Goal: Task Accomplishment & Management: Complete application form

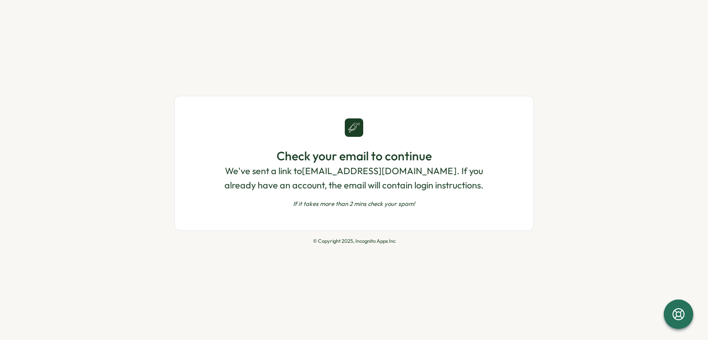
click at [388, 83] on div "Check your email to continue We've sent a link to [EMAIL_ADDRESS][DOMAIN_NAME] …" at bounding box center [354, 170] width 708 height 340
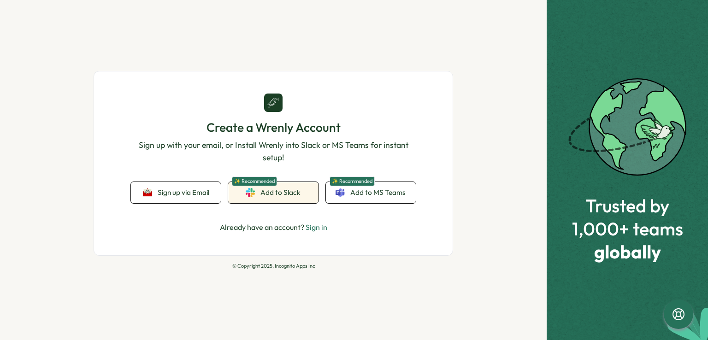
click at [288, 199] on link "✨ Recommended Add to Slack" at bounding box center [273, 192] width 90 height 21
click at [145, 181] on div "Create a Wrenly Account Sign up with your email, or Install Wrenly into Slack o…" at bounding box center [273, 164] width 285 height 140
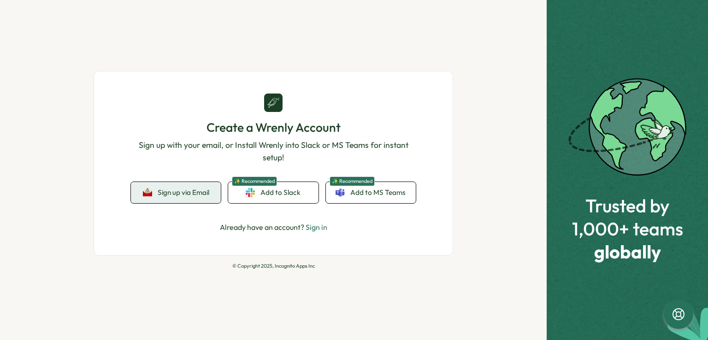
click at [145, 195] on icon at bounding box center [147, 195] width 9 height 3
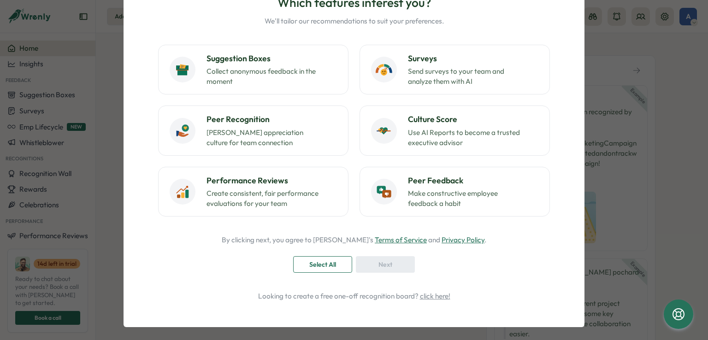
scroll to position [77, 0]
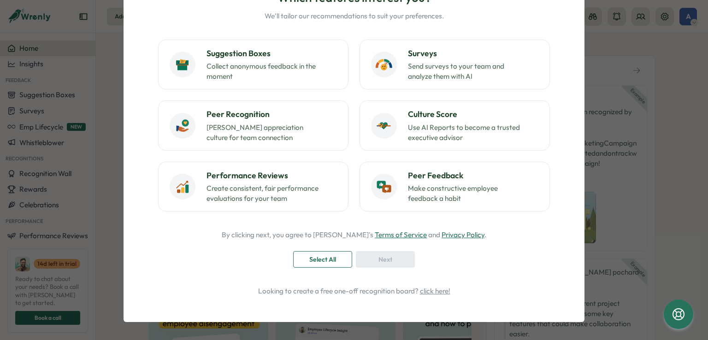
click at [339, 261] on div "Select All" at bounding box center [322, 260] width 41 height 16
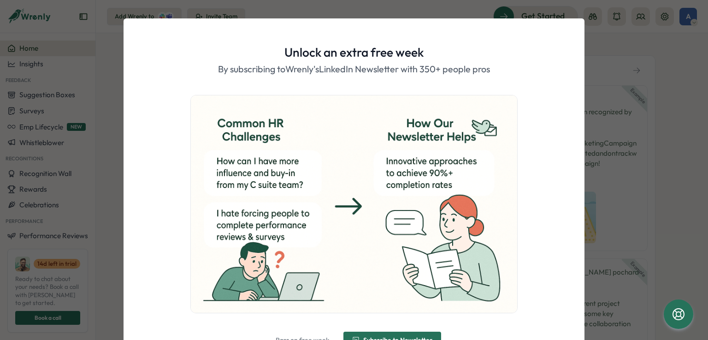
scroll to position [53, 0]
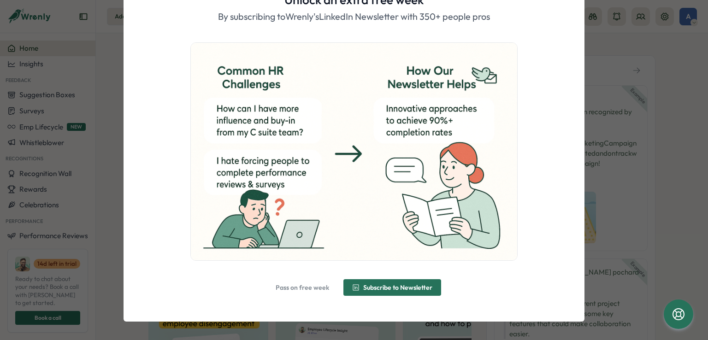
click at [313, 285] on span "Pass on free week" at bounding box center [302, 288] width 53 height 6
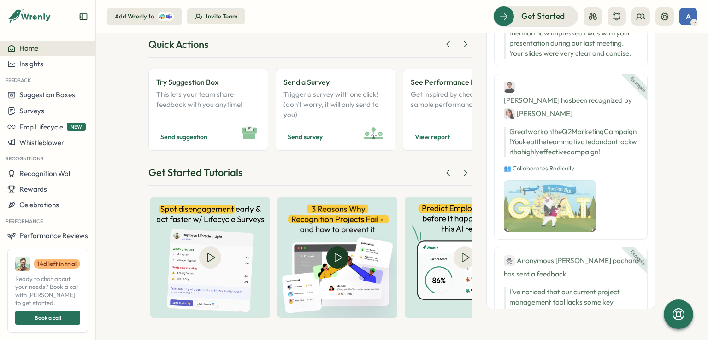
scroll to position [0, 0]
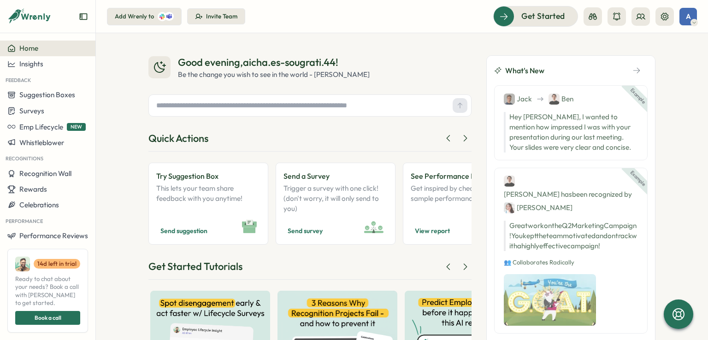
click at [357, 109] on input "text" at bounding box center [301, 106] width 296 height 14
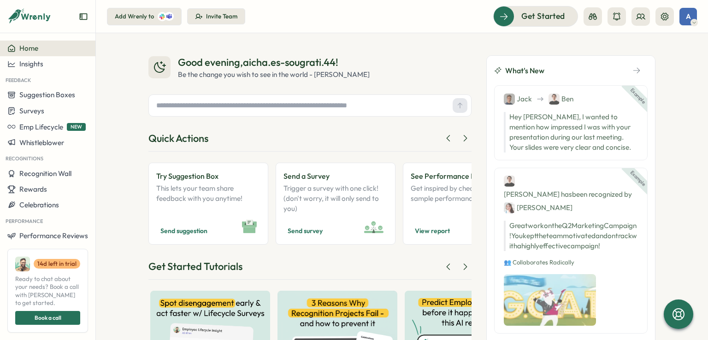
drag, startPoint x: 357, startPoint y: 109, endPoint x: 361, endPoint y: 70, distance: 38.9
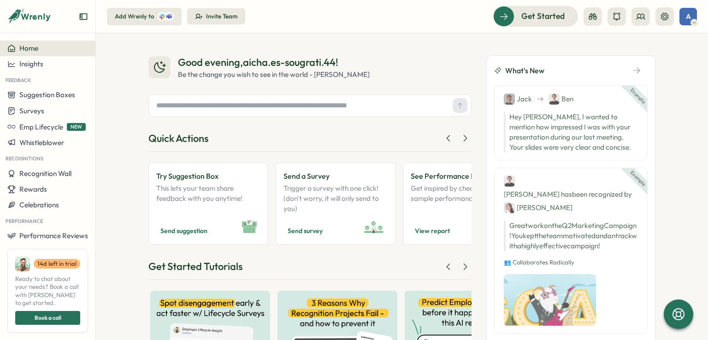
click at [361, 70] on div "Good evening , aicha.es-sougrati.44 ! Be the change you wish to see in the worl…" at bounding box center [309, 233] width 323 height 357
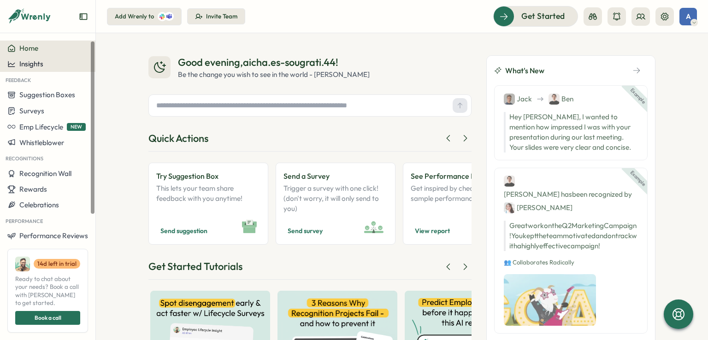
click at [65, 60] on div "Insights" at bounding box center [47, 64] width 81 height 8
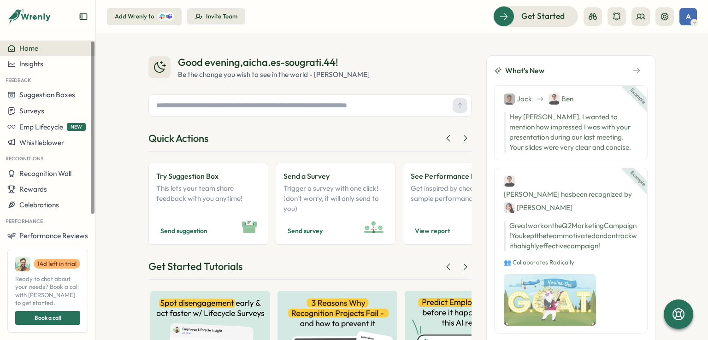
click at [277, 72] on div "Be the change you wish to see in the world - Mahatma Gandhi" at bounding box center [274, 75] width 192 height 10
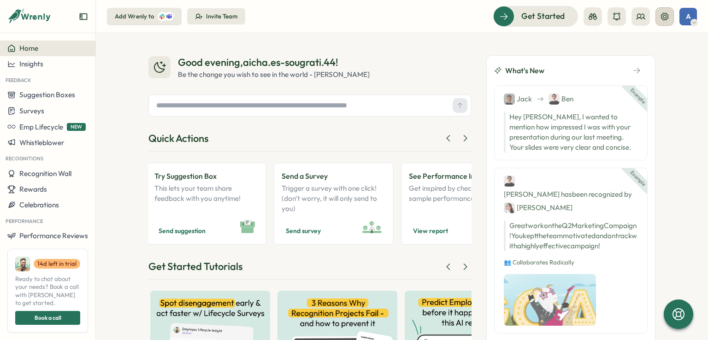
click at [664, 18] on icon at bounding box center [664, 16] width 9 height 9
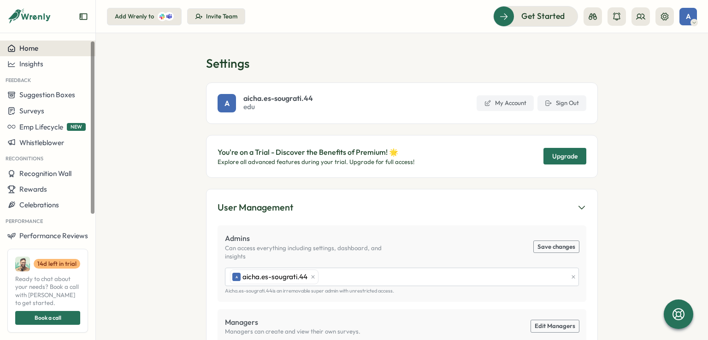
click at [32, 50] on span "Home" at bounding box center [28, 48] width 19 height 9
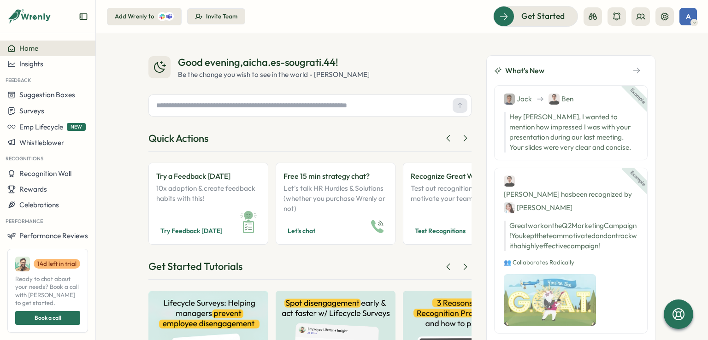
click at [317, 112] on input "text" at bounding box center [301, 106] width 296 height 14
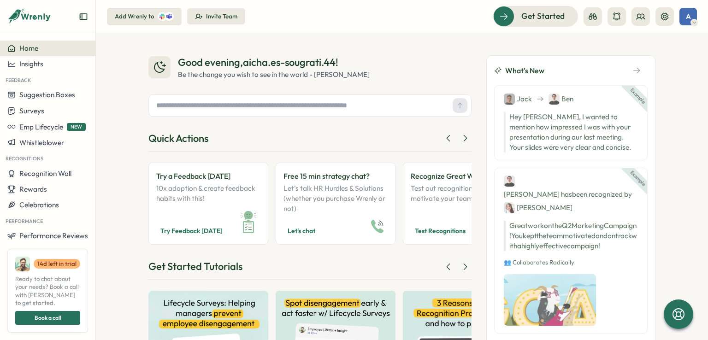
click at [317, 112] on input "text" at bounding box center [301, 106] width 296 height 14
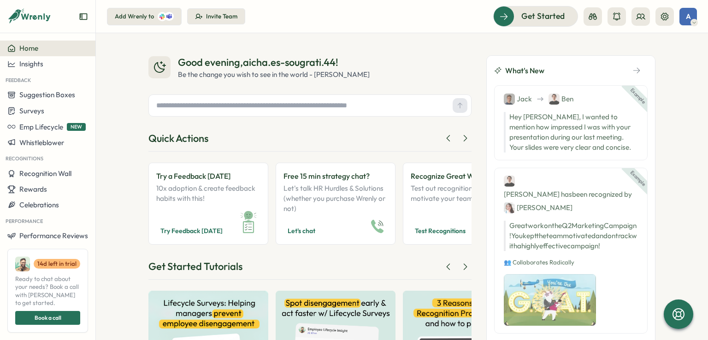
click at [317, 112] on input "text" at bounding box center [301, 106] width 296 height 14
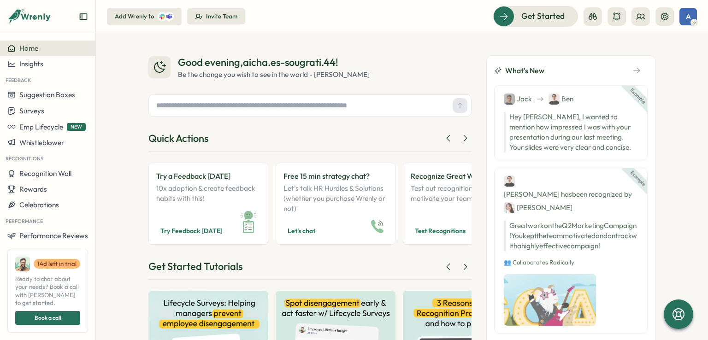
click at [317, 112] on input "text" at bounding box center [301, 106] width 296 height 14
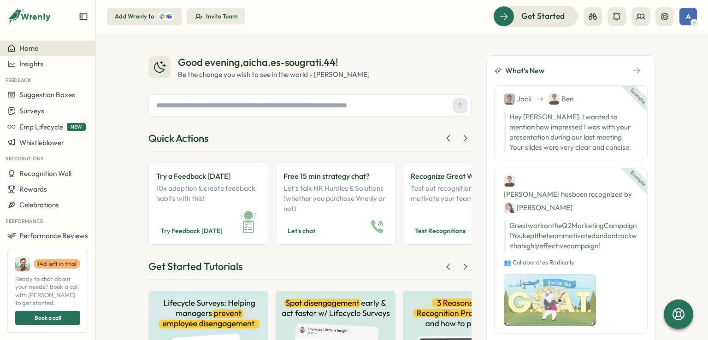
click at [409, 108] on input "text" at bounding box center [301, 106] width 296 height 14
type input "**********"
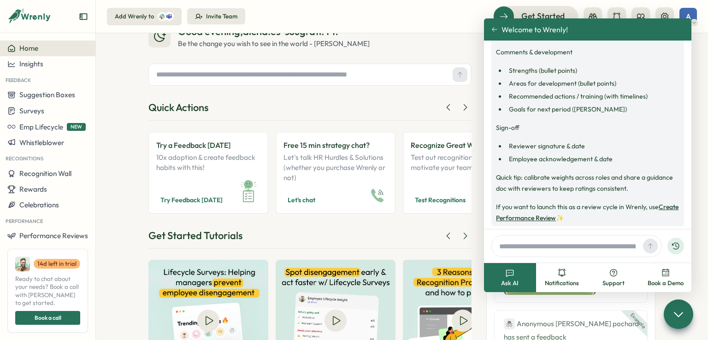
scroll to position [741, 0]
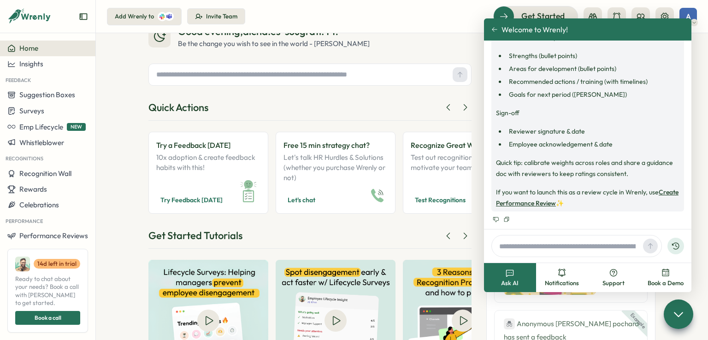
drag, startPoint x: 539, startPoint y: 207, endPoint x: 540, endPoint y: 200, distance: 7.4
click at [540, 200] on p "If you want to launch this as a review cycle in Wrenly, use Create Performance …" at bounding box center [588, 198] width 184 height 22
click at [540, 200] on link "Create Performance Review" at bounding box center [587, 197] width 183 height 19
